Goal: Task Accomplishment & Management: Manage account settings

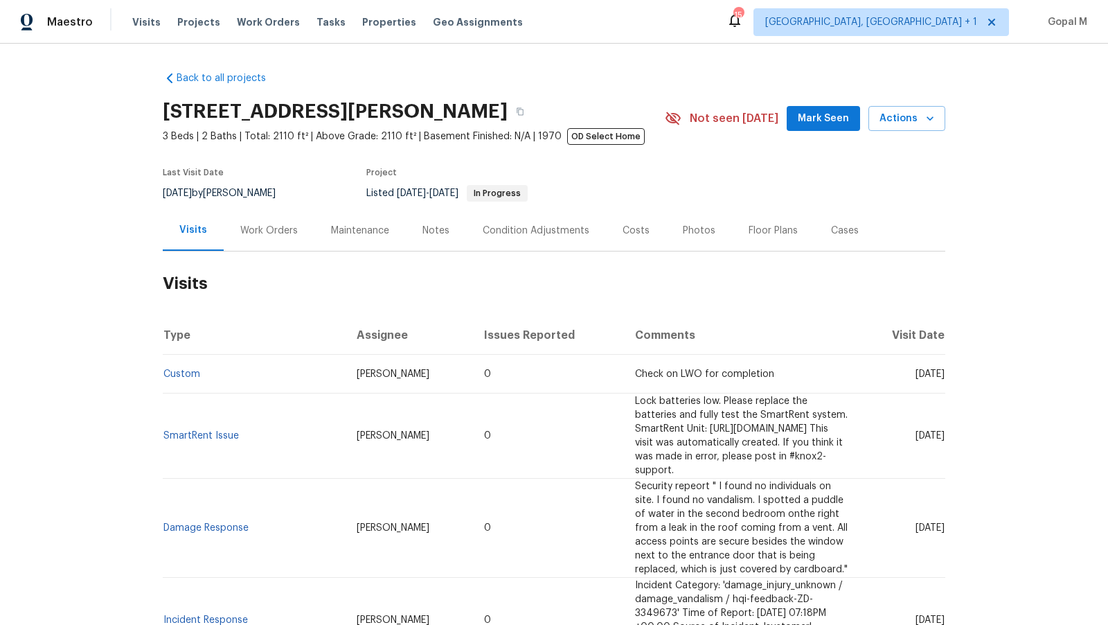
click at [280, 226] on div "Work Orders" at bounding box center [268, 231] width 57 height 14
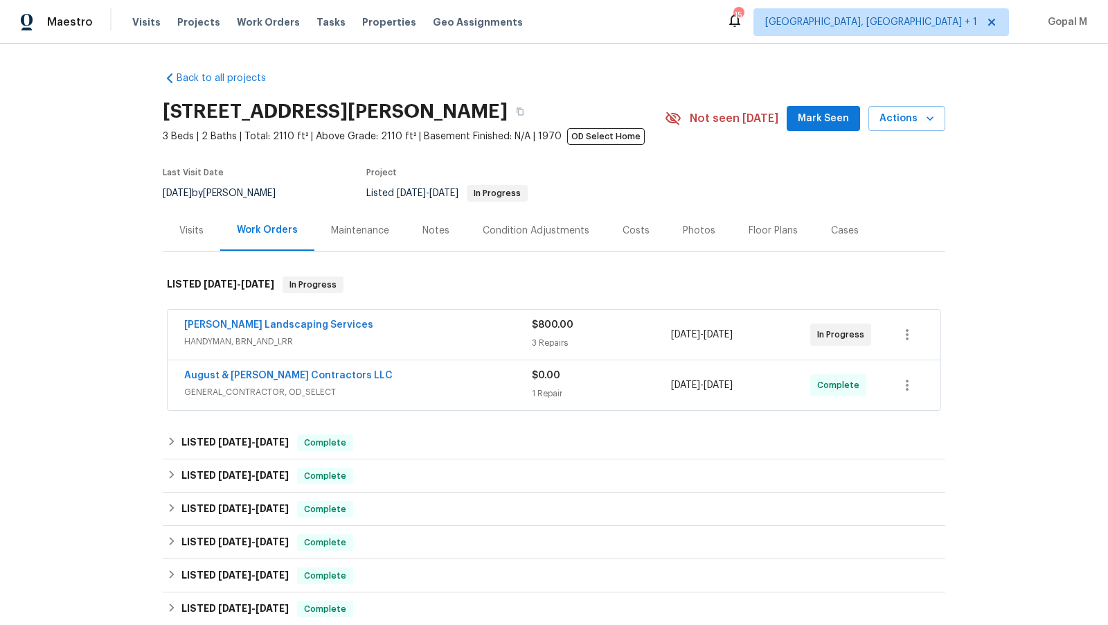
click at [481, 337] on span "HANDYMAN, BRN_AND_LRR" at bounding box center [358, 342] width 348 height 14
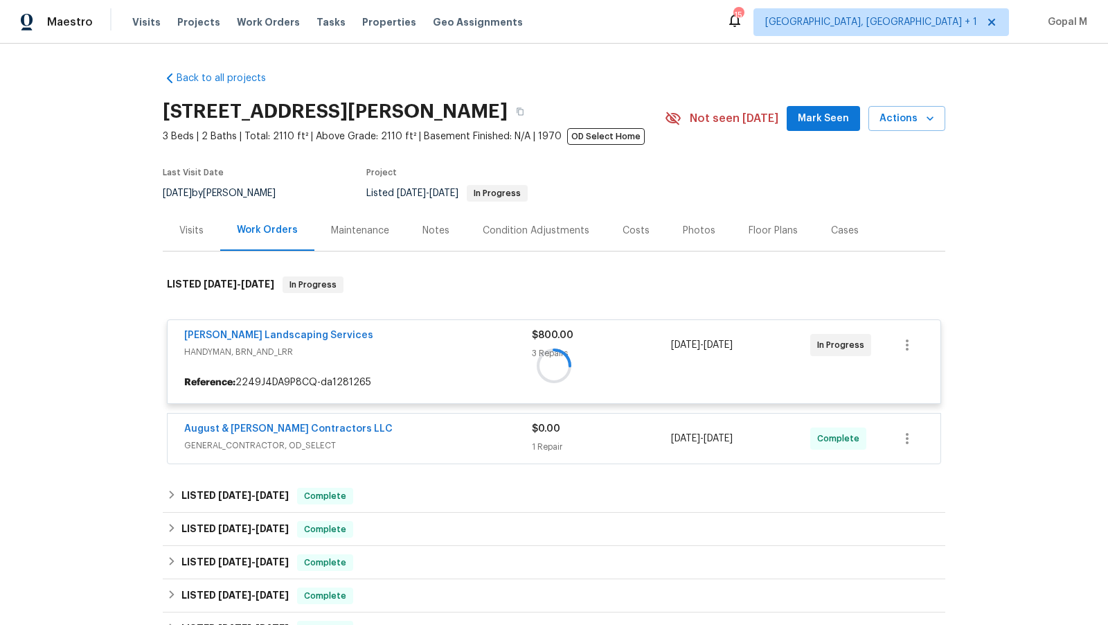
scroll to position [35, 0]
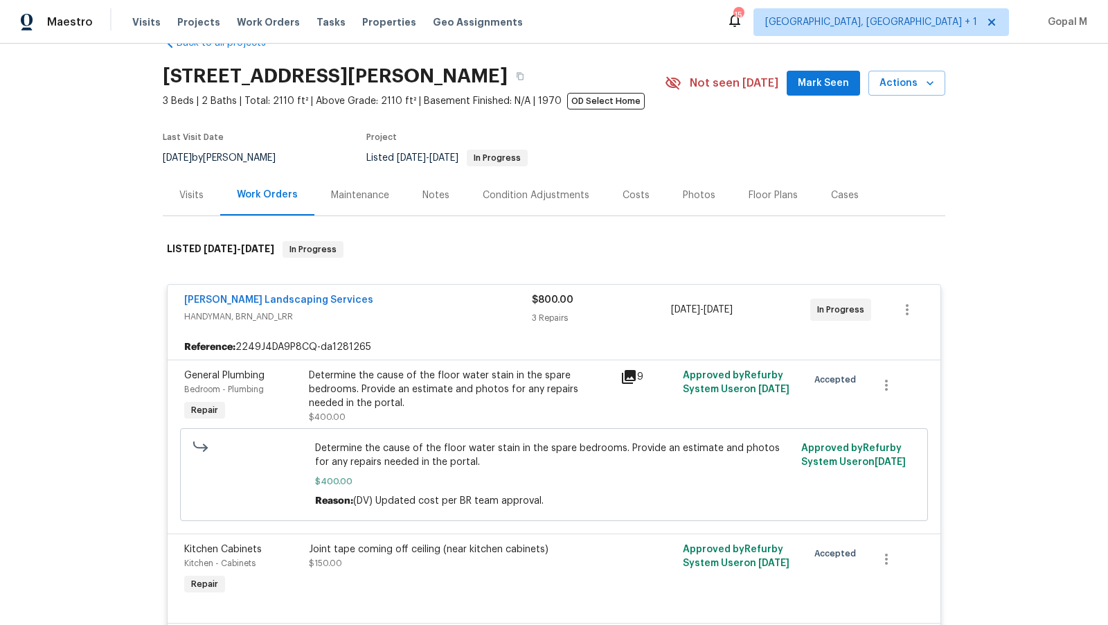
click at [481, 378] on div "Determine the cause of the floor water stain in the spare bedrooms. Provide an …" at bounding box center [460, 389] width 303 height 42
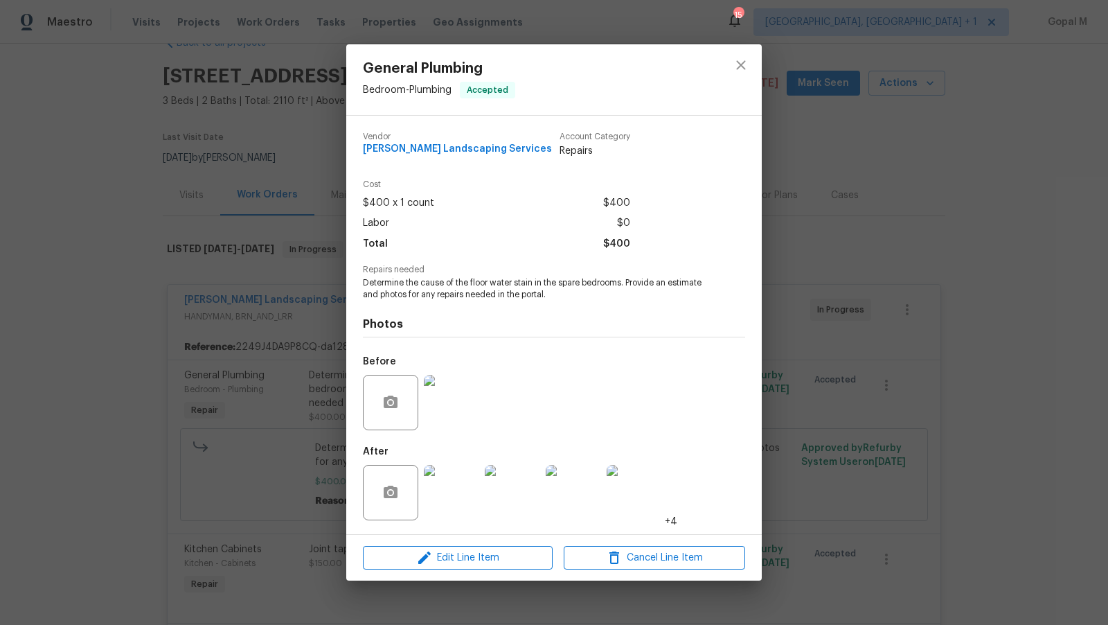
click at [260, 417] on div "General Plumbing Bedroom - Plumbing Accepted Vendor [PERSON_NAME] Landscaping S…" at bounding box center [554, 312] width 1108 height 625
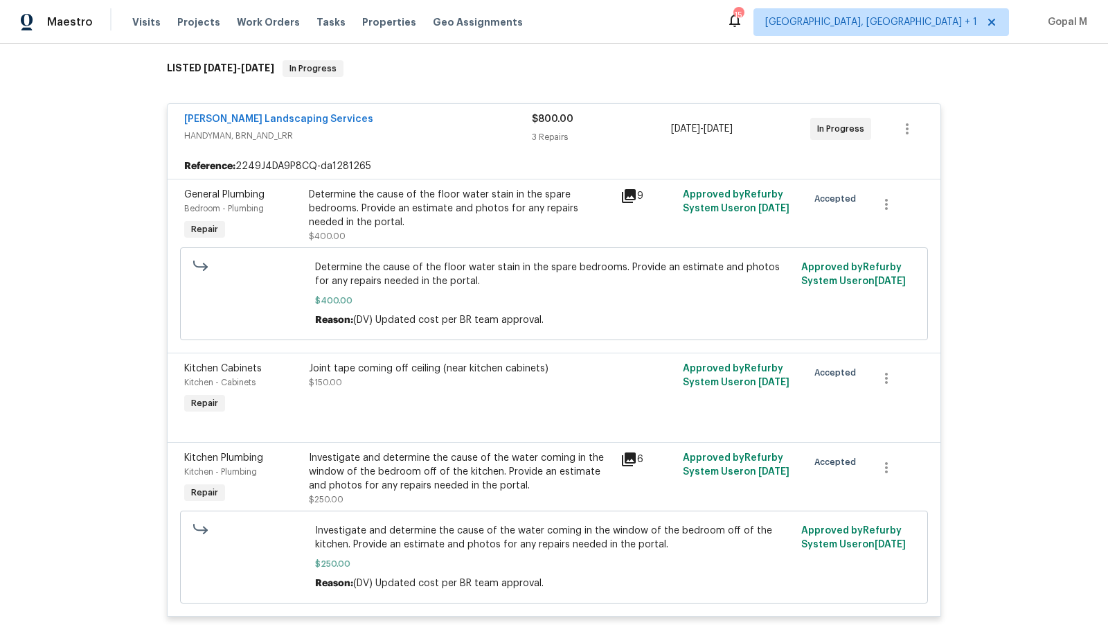
scroll to position [217, 0]
click at [425, 206] on div "Determine the cause of the floor water stain in the spare bedrooms. Provide an …" at bounding box center [460, 208] width 303 height 42
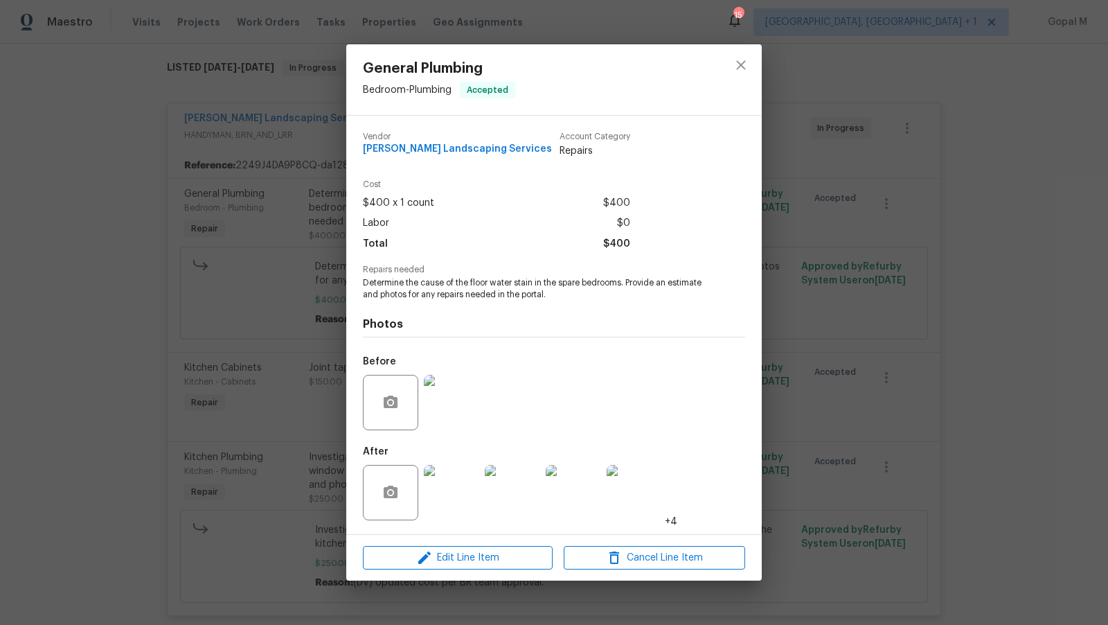
click at [445, 478] on img at bounding box center [451, 492] width 55 height 55
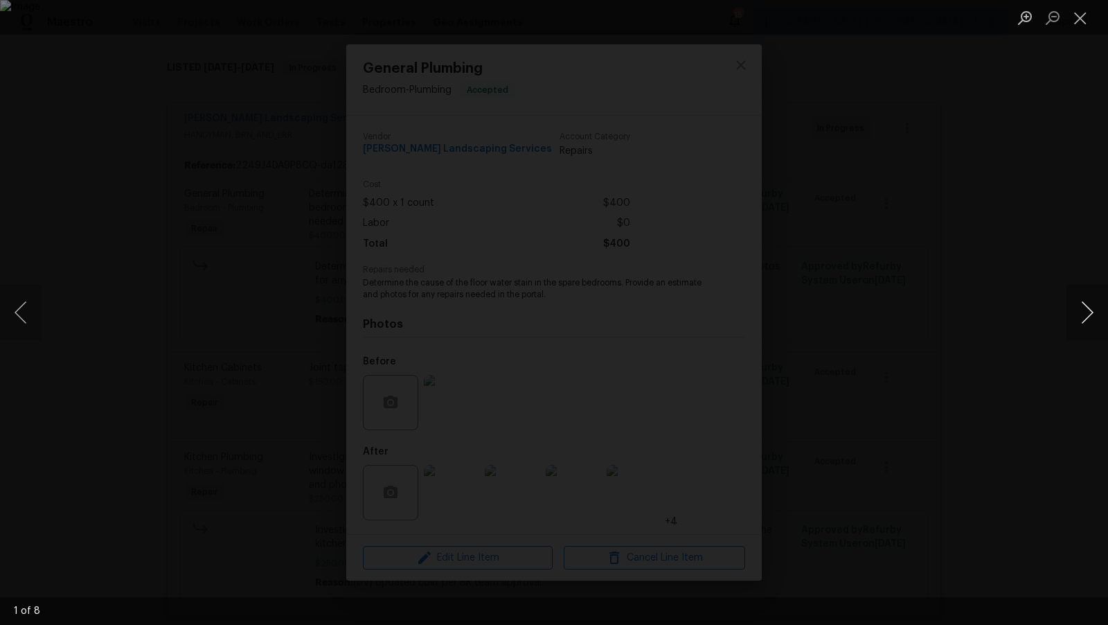
click at [1094, 320] on button "Next image" at bounding box center [1088, 312] width 42 height 55
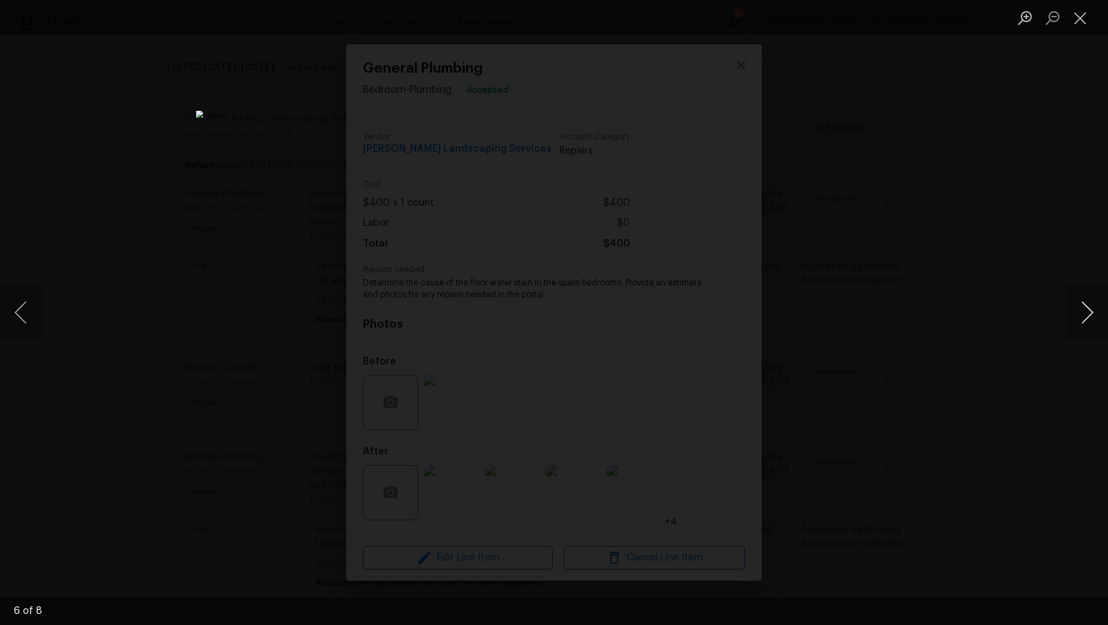
click at [1094, 320] on button "Next image" at bounding box center [1088, 312] width 42 height 55
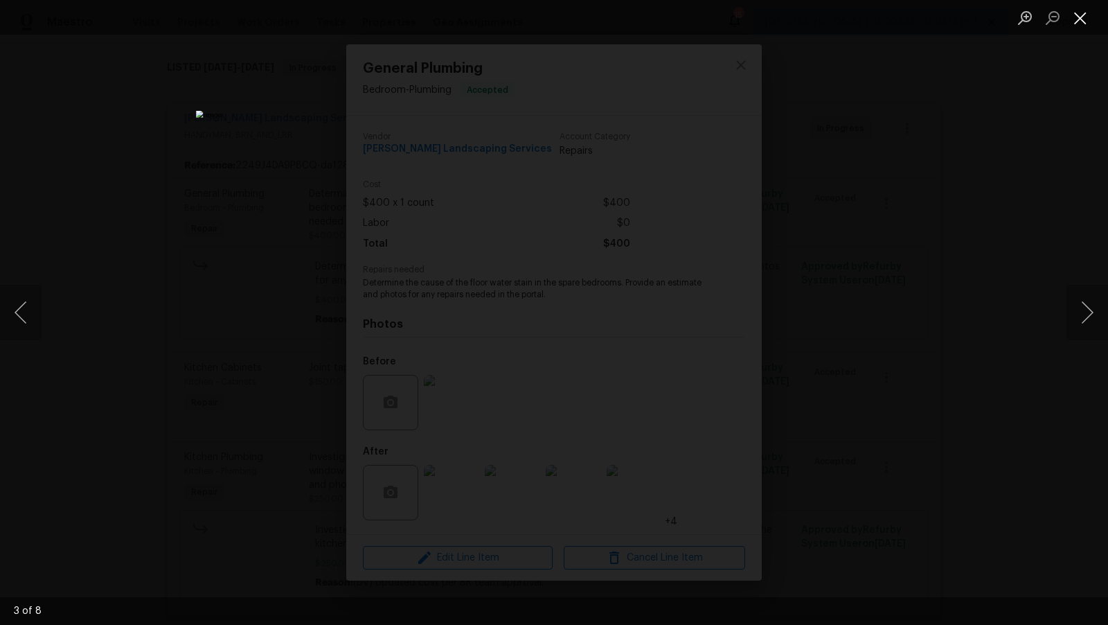
click at [1080, 13] on button "Close lightbox" at bounding box center [1081, 18] width 28 height 24
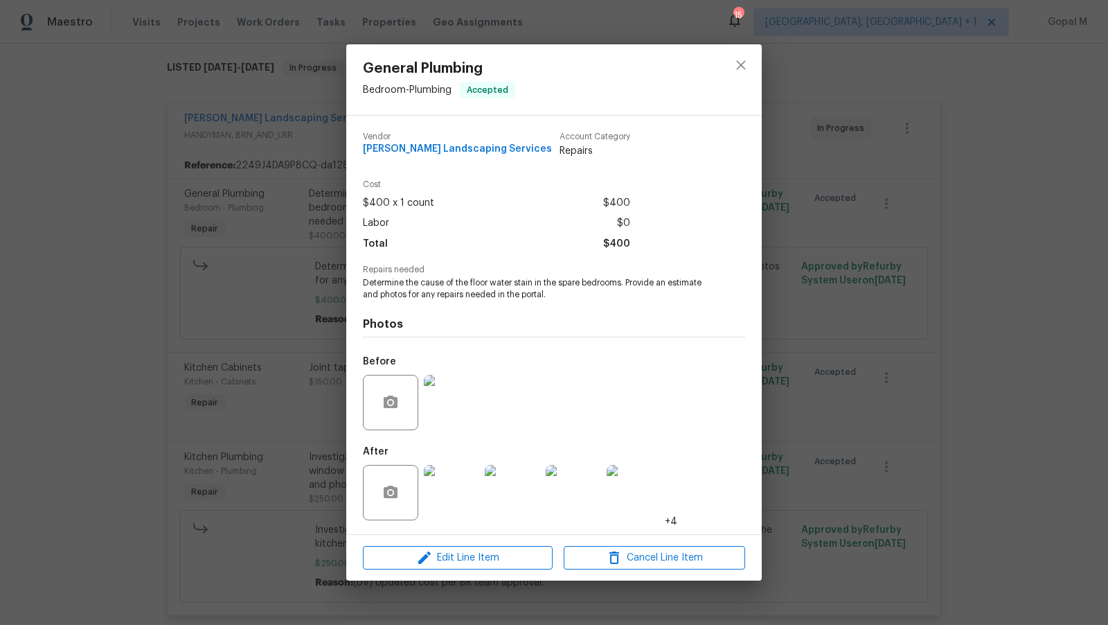
click at [454, 389] on img at bounding box center [451, 402] width 55 height 55
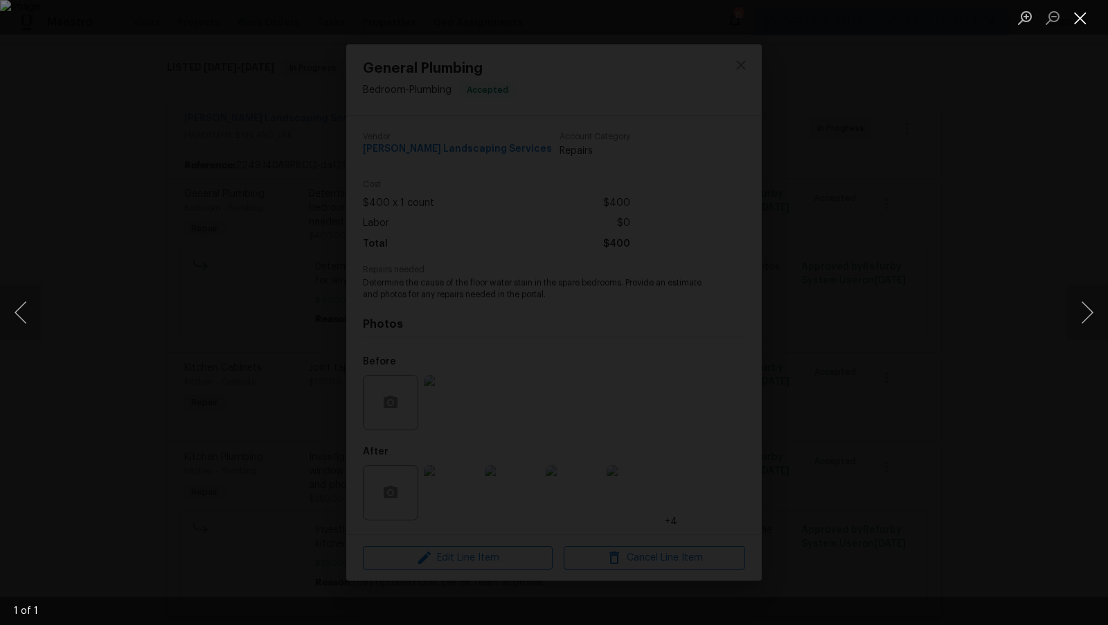
click at [1080, 13] on button "Close lightbox" at bounding box center [1081, 18] width 28 height 24
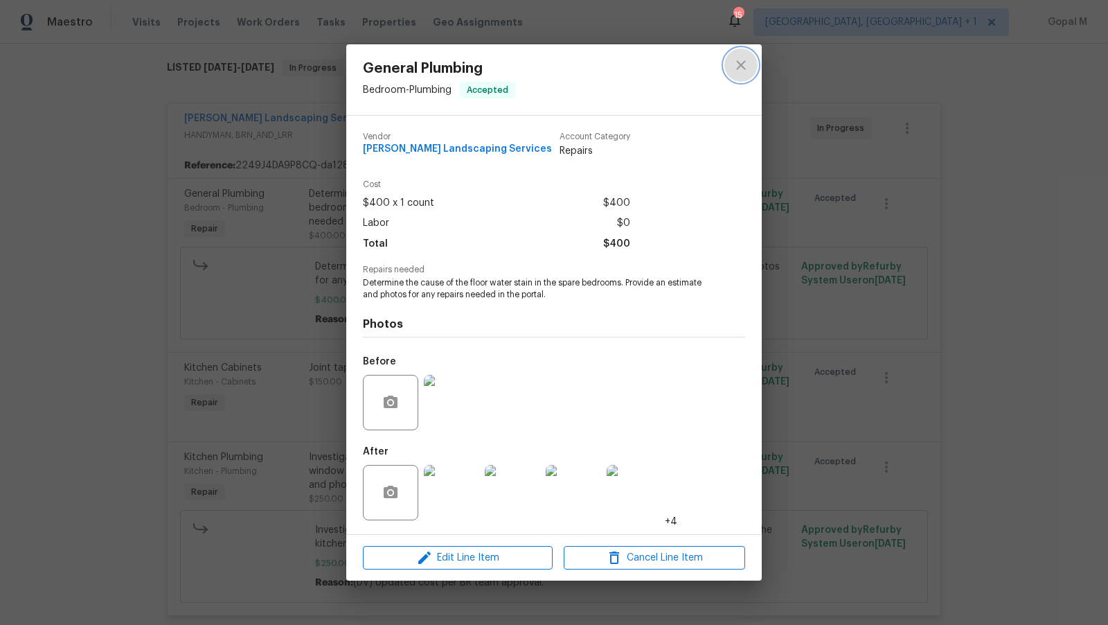
click at [733, 67] on icon "close" at bounding box center [741, 65] width 17 height 17
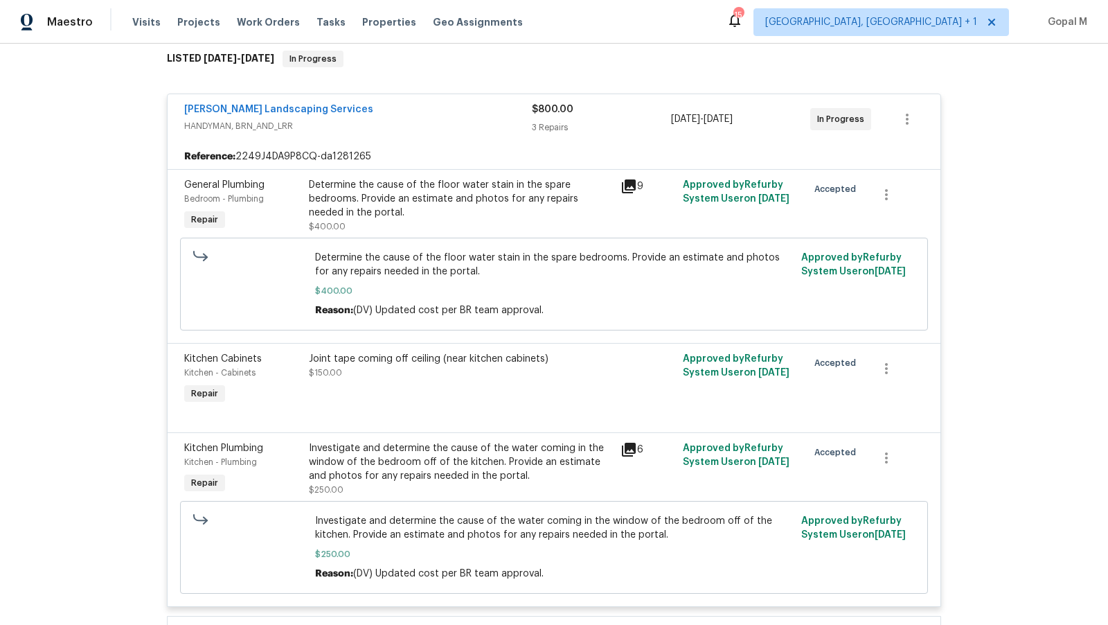
scroll to position [202, 0]
